Goal: Task Accomplishment & Management: Complete application form

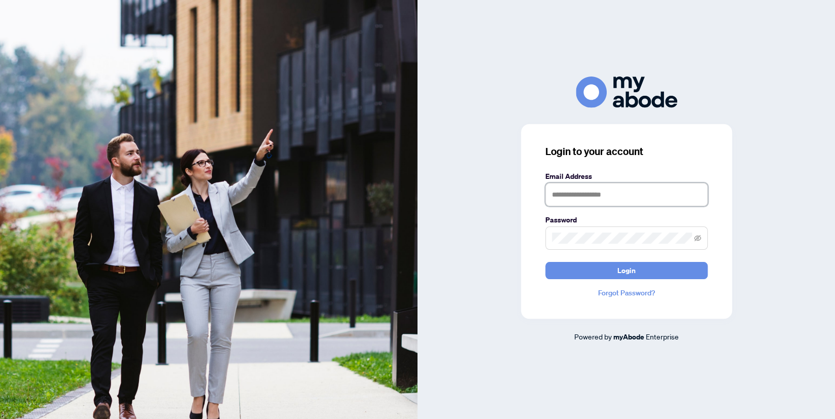
click at [578, 196] on input "text" at bounding box center [626, 194] width 162 height 23
type input "**********"
click at [611, 270] on button "Login" at bounding box center [626, 270] width 162 height 17
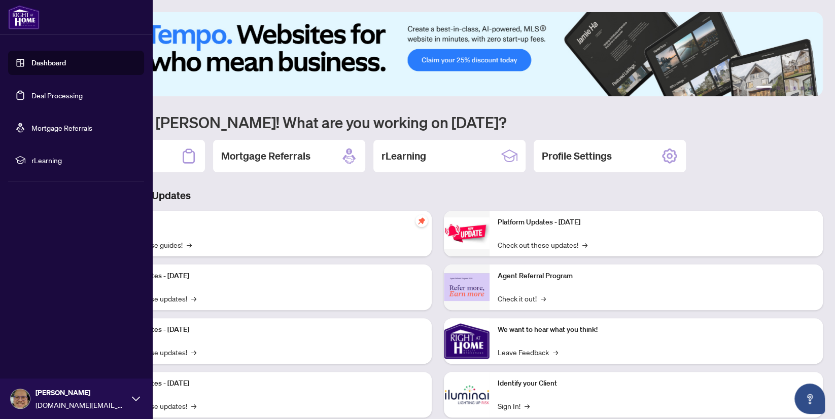
click at [53, 98] on link "Deal Processing" at bounding box center [56, 95] width 51 height 9
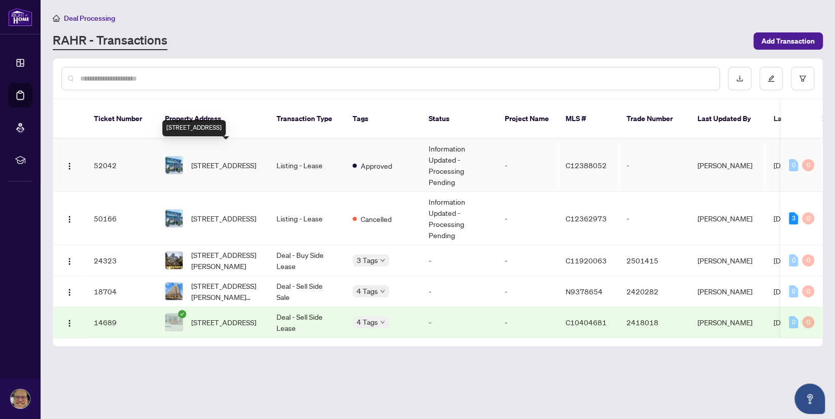
click at [225, 160] on span "[STREET_ADDRESS]" at bounding box center [223, 165] width 65 height 11
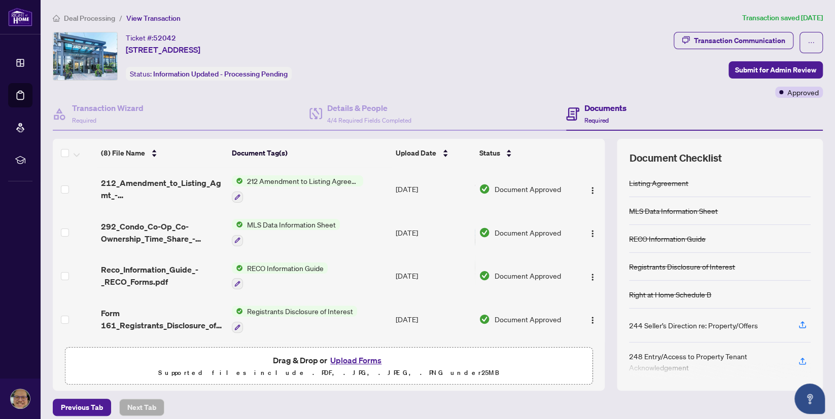
click at [355, 360] on button "Upload Forms" at bounding box center [355, 360] width 57 height 13
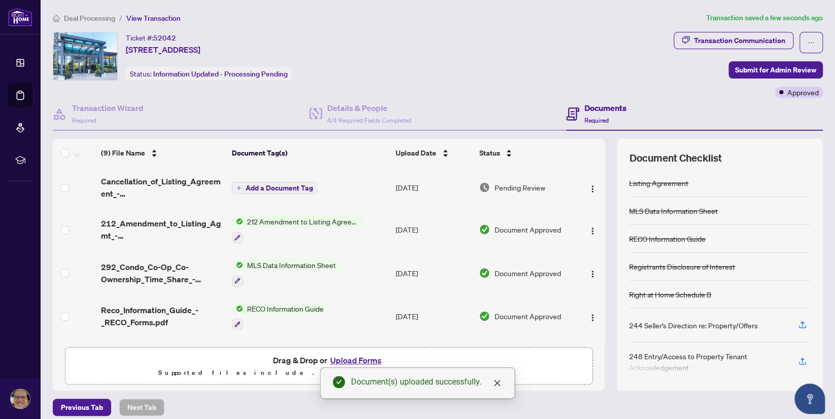
click at [281, 187] on span "Add a Document Tag" at bounding box center [278, 188] width 67 height 7
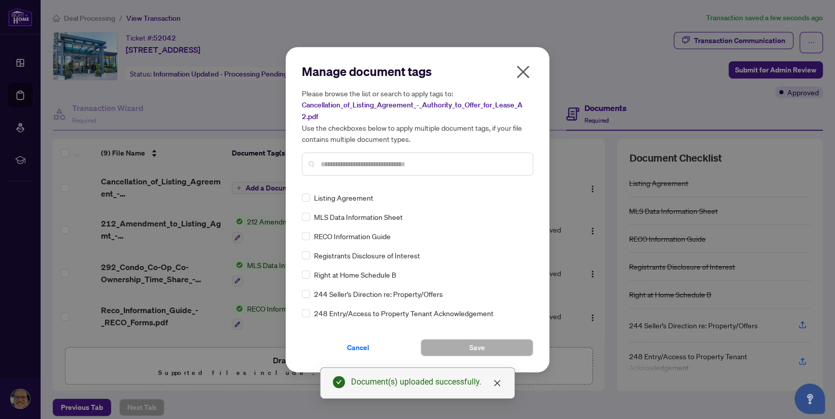
click at [328, 169] on input "text" at bounding box center [423, 164] width 204 height 11
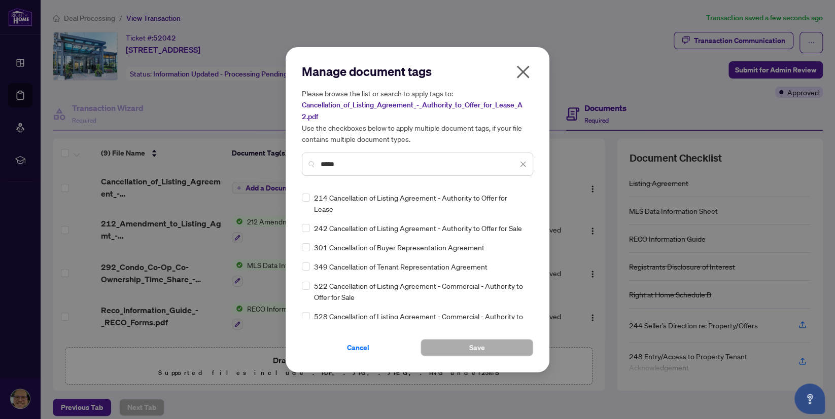
type input "*****"
click at [440, 343] on button "Save" at bounding box center [476, 347] width 113 height 17
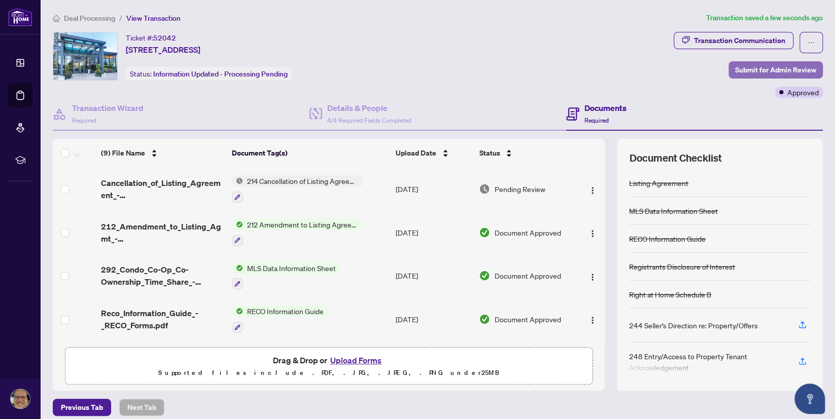
click at [766, 71] on span "Submit for Admin Review" at bounding box center [775, 70] width 81 height 16
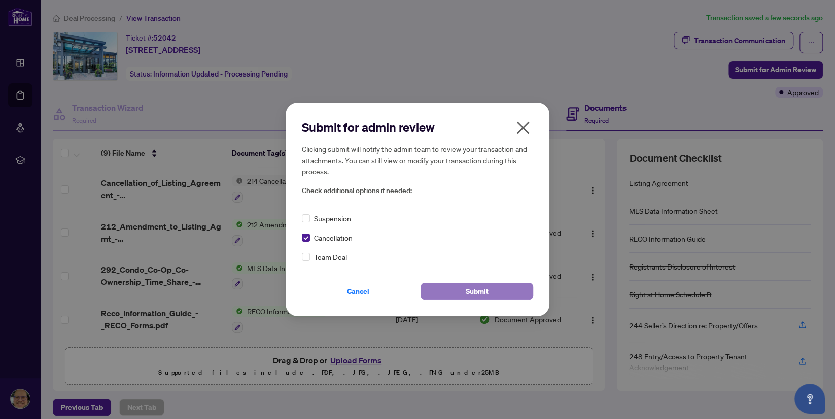
click at [477, 291] on span "Submit" at bounding box center [477, 292] width 23 height 16
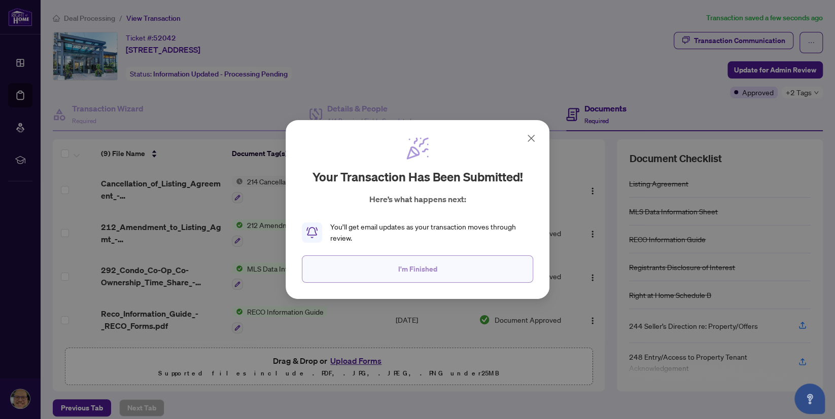
click at [447, 267] on button "I'm Finished" at bounding box center [417, 269] width 231 height 27
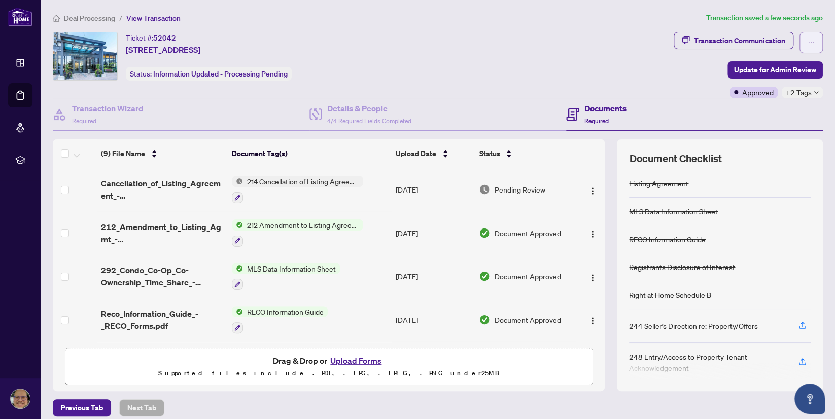
click at [821, 45] on button "button" at bounding box center [810, 42] width 23 height 21
drag, startPoint x: 648, startPoint y: 107, endPoint x: 666, endPoint y: 99, distance: 20.0
click at [648, 106] on div "Documents Required" at bounding box center [694, 114] width 257 height 33
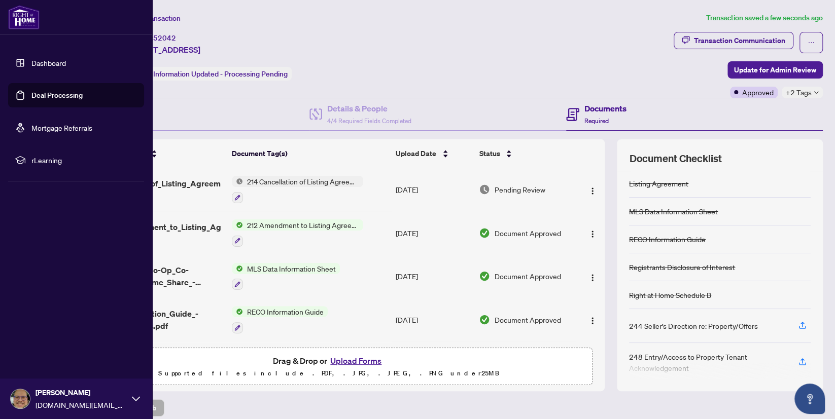
click at [15, 401] on img at bounding box center [20, 399] width 19 height 19
click at [41, 332] on span "Logout" at bounding box center [40, 339] width 23 height 16
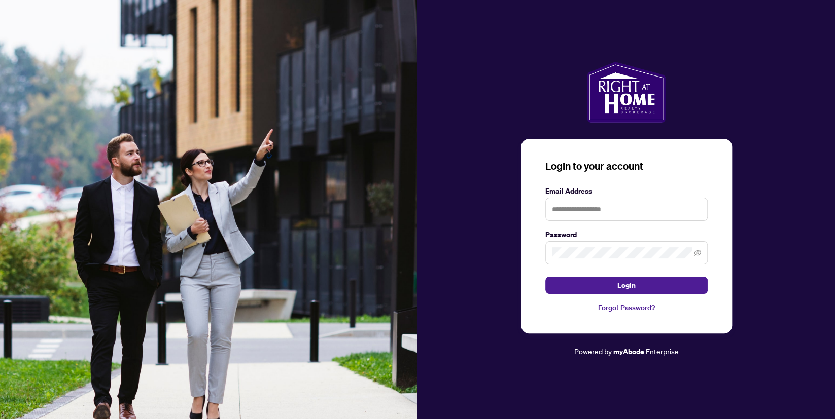
click at [42, 336] on img at bounding box center [208, 209] width 417 height 419
